Goal: Check status

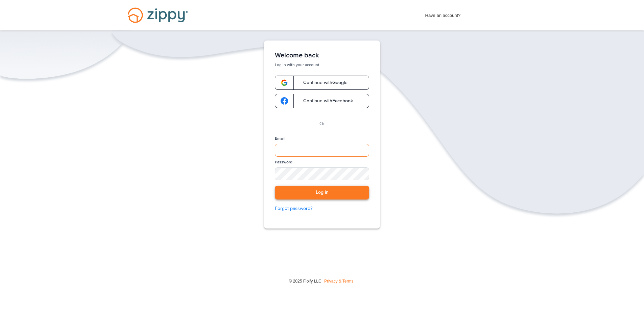
type input "**********"
click at [351, 197] on button "Log in" at bounding box center [322, 193] width 94 height 14
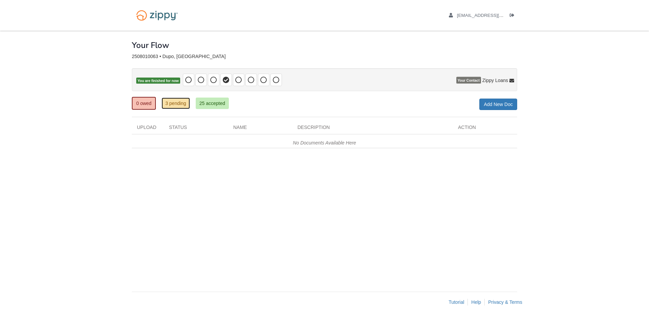
click at [181, 105] on link "3 pending" at bounding box center [175, 103] width 28 height 11
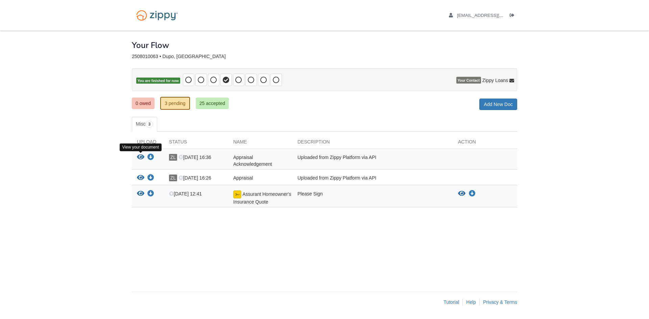
click at [140, 158] on icon "View Appraisal Acknowledgement" at bounding box center [140, 157] width 7 height 7
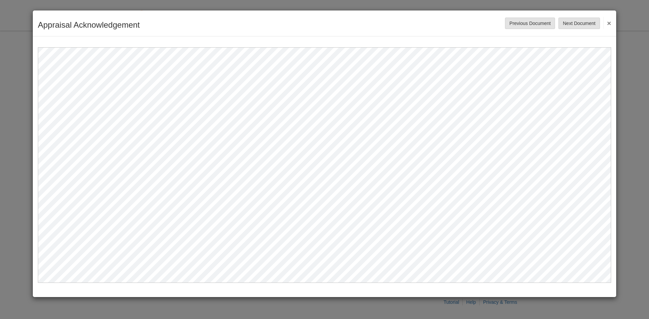
click at [608, 19] on button "×" at bounding box center [607, 23] width 8 height 12
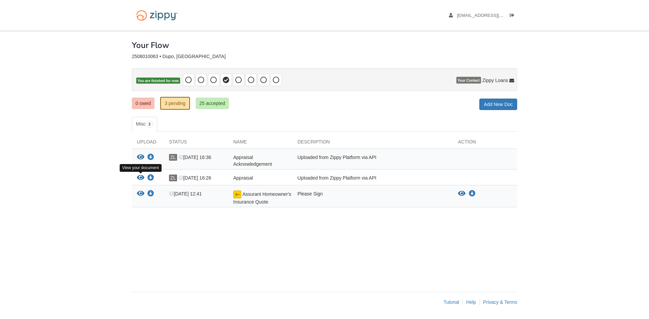
click at [139, 180] on icon "View Appraisal" at bounding box center [140, 178] width 7 height 7
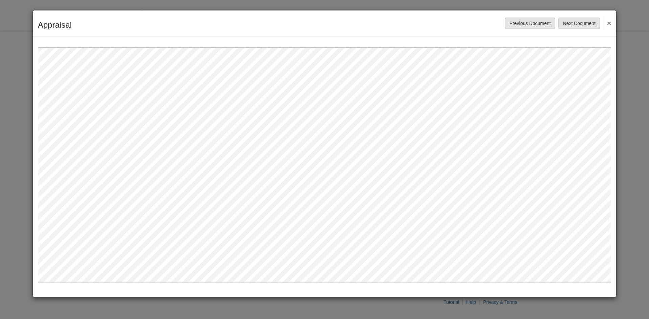
click at [609, 25] on button "×" at bounding box center [607, 23] width 8 height 12
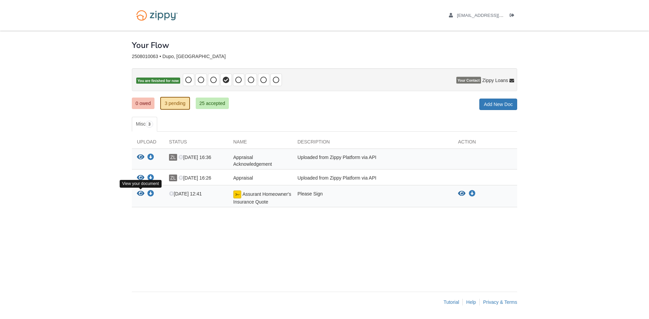
click at [141, 194] on icon "View Assurant Homeowner's Insurance Quote" at bounding box center [140, 194] width 7 height 7
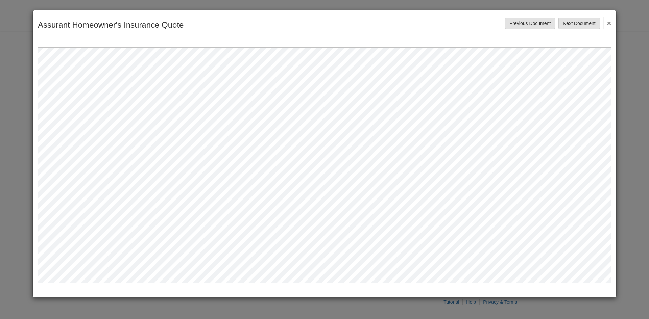
click at [609, 21] on button "×" at bounding box center [607, 23] width 8 height 12
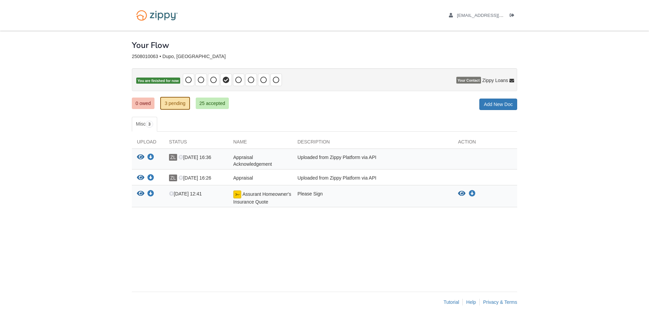
drag, startPoint x: 458, startPoint y: 195, endPoint x: 448, endPoint y: 199, distance: 10.3
click at [457, 195] on div "View blank/sample document View blank/sample document Download file/sample doc …" at bounding box center [485, 198] width 64 height 15
click at [421, 214] on div "Upload Status Name Description Action View your document Download your document…" at bounding box center [324, 173] width 385 height 82
